Goal: Navigation & Orientation: Find specific page/section

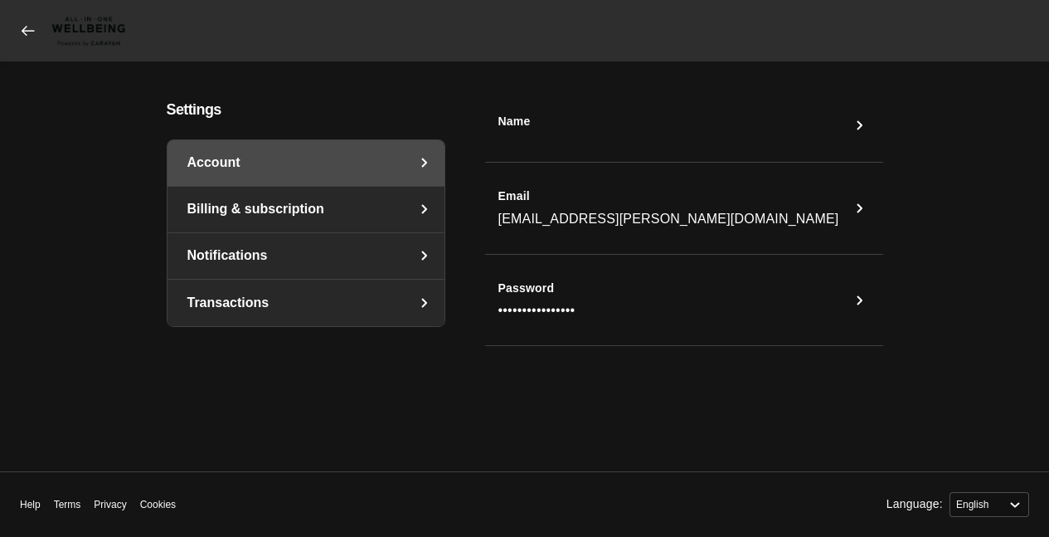
select select "en"
click at [41, 32] on span at bounding box center [75, 30] width 111 height 35
